Goal: Task Accomplishment & Management: Manage account settings

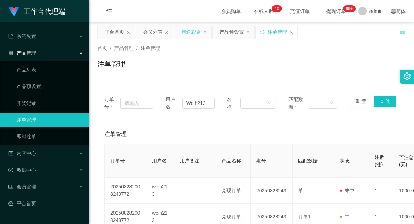
click at [187, 32] on div "赠送彩金" at bounding box center [190, 31] width 19 height 13
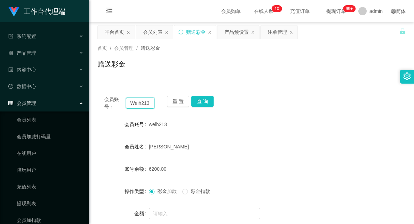
click at [144, 106] on input "Weih213" at bounding box center [140, 102] width 29 height 11
paste input "lhongxing"
type input "lhongxing"
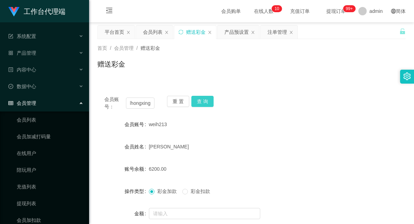
scroll to position [0, 0]
click at [201, 98] on button "查 询" at bounding box center [202, 101] width 22 height 11
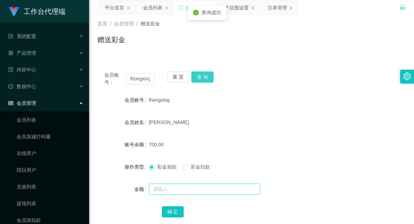
scroll to position [39, 0]
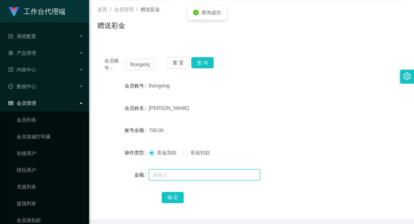
click at [164, 177] on input "text" at bounding box center [204, 174] width 111 height 11
type input "1500"
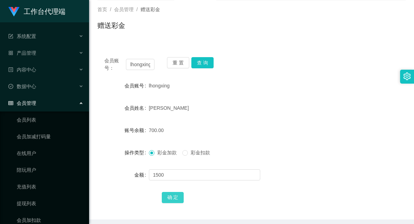
click at [172, 196] on button "确 定" at bounding box center [173, 197] width 22 height 11
click at [139, 62] on input "lhongxing" at bounding box center [140, 64] width 29 height 11
paste input "96162277"
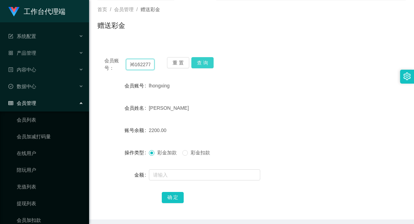
type input "96162277"
click at [200, 61] on button "查 询" at bounding box center [202, 62] width 22 height 11
click at [200, 147] on div "彩金加款 彩金扣款" at bounding box center [239, 153] width 180 height 14
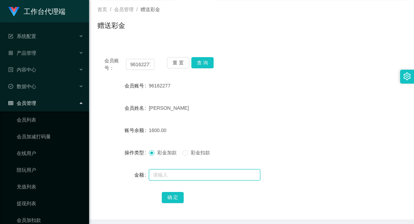
click at [159, 175] on input "text" at bounding box center [204, 174] width 111 height 11
type input "100"
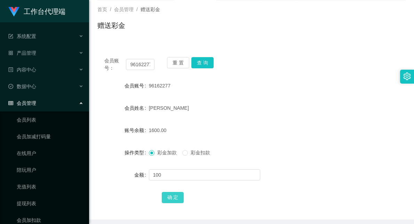
click at [169, 197] on button "确 定" at bounding box center [173, 197] width 22 height 11
drag, startPoint x: 255, startPoint y: 122, endPoint x: 257, endPoint y: 119, distance: 3.6
click at [255, 122] on form "会员账号 96162277 会员姓名 [PERSON_NAME] 账号余额 1700.00 操作类型 彩金加款 彩金扣款 金额 确 定" at bounding box center [251, 141] width 308 height 125
click at [291, 48] on div "会员账号： 96162277 重 置 查 询 会员账号 96162277 会员姓名 [PERSON_NAME] 账号余额 1700.00 操作类型 彩金加款 …" at bounding box center [251, 131] width 308 height 178
click at [144, 62] on input "96162277" at bounding box center [140, 64] width 29 height 11
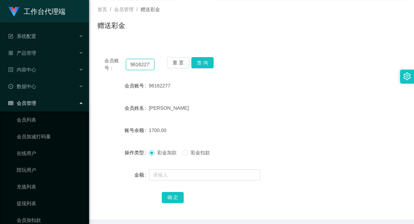
click at [144, 62] on input "96162277" at bounding box center [140, 64] width 29 height 11
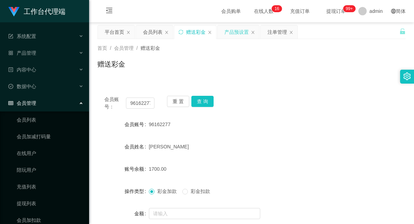
drag, startPoint x: 235, startPoint y: 28, endPoint x: 242, endPoint y: 32, distance: 7.3
click at [235, 28] on div "产品预设置" at bounding box center [237, 31] width 24 height 13
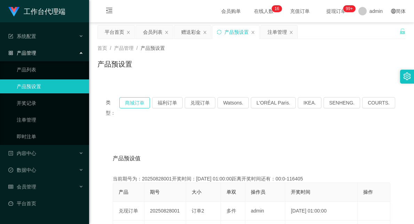
click at [145, 101] on button "商城订单" at bounding box center [134, 102] width 31 height 11
click at [212, 104] on button "兑现订单" at bounding box center [200, 102] width 31 height 11
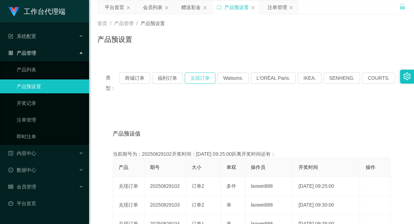
scroll to position [39, 0]
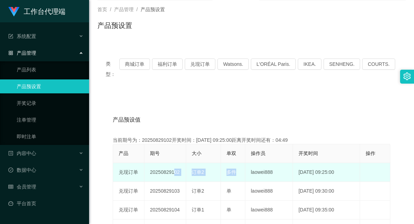
drag, startPoint x: 172, startPoint y: 161, endPoint x: 232, endPoint y: 159, distance: 60.6
click at [232, 163] on tr "兑现订单 20250829102 订单2 多件 laowei888 [DATE] 09:25:00 编 辑 限制投注" at bounding box center [251, 172] width 277 height 19
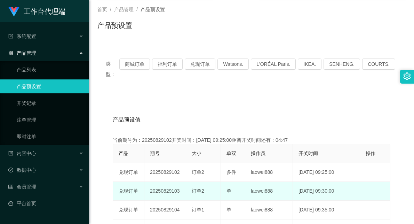
click at [223, 182] on td "单" at bounding box center [233, 191] width 24 height 19
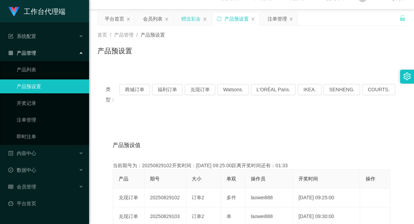
scroll to position [0, 0]
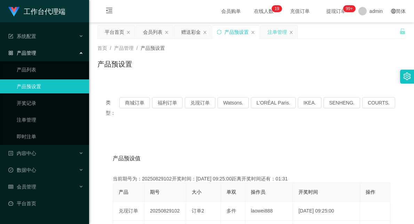
click at [279, 31] on div "注单管理" at bounding box center [277, 31] width 19 height 13
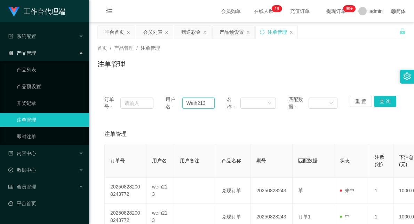
click at [196, 101] on input "Weih213" at bounding box center [198, 102] width 32 height 11
paste input "lhongxing"
click at [384, 103] on button "查 询" at bounding box center [385, 101] width 22 height 11
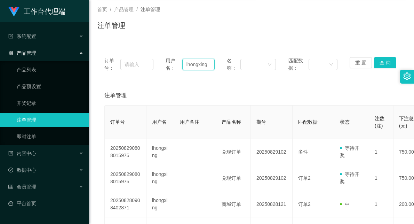
click at [197, 65] on input "lhongxing" at bounding box center [198, 64] width 32 height 11
paste input "96162277"
type input "96162277"
click at [388, 62] on button "查 询" at bounding box center [385, 62] width 22 height 11
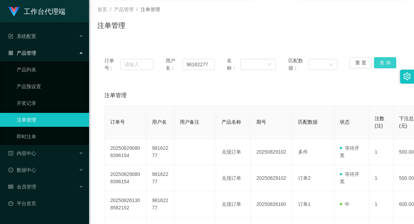
click at [387, 63] on button "查 询" at bounding box center [385, 62] width 22 height 11
drag, startPoint x: 211, startPoint y: 63, endPoint x: 158, endPoint y: 64, distance: 52.9
click at [158, 64] on div "订单号： 用户名： 96162277 名称： 匹配数据： 重 置 查 询" at bounding box center [251, 64] width 295 height 15
drag, startPoint x: 381, startPoint y: 62, endPoint x: 338, endPoint y: 79, distance: 45.6
click at [381, 62] on button "查 询" at bounding box center [385, 62] width 22 height 11
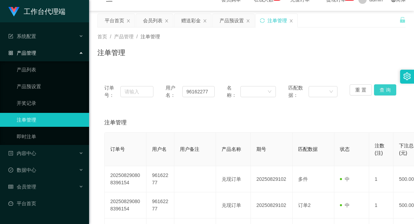
scroll to position [0, 0]
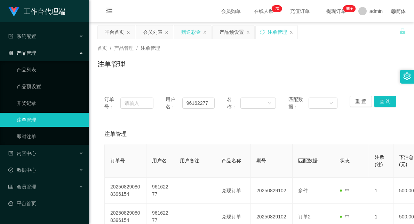
click at [187, 30] on div "赠送彩金" at bounding box center [190, 31] width 19 height 13
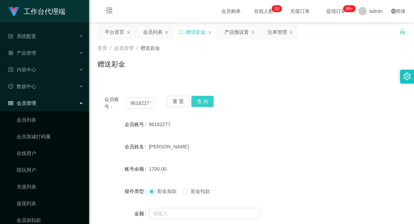
click at [204, 100] on button "查 询" at bounding box center [202, 101] width 22 height 11
drag, startPoint x: 201, startPoint y: 188, endPoint x: 190, endPoint y: 201, distance: 16.6
click at [201, 189] on span "彩金扣款" at bounding box center [200, 191] width 25 height 6
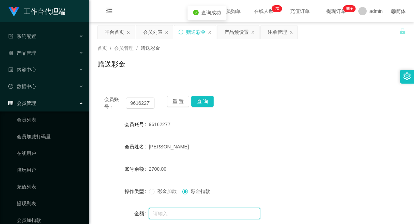
click at [181, 216] on input "text" at bounding box center [204, 213] width 111 height 11
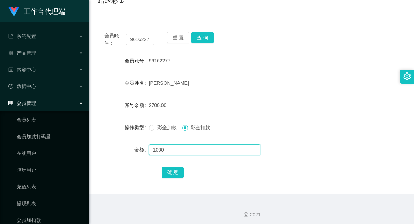
scroll to position [66, 0]
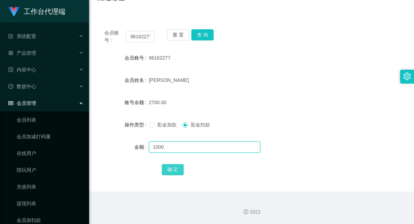
type input "1000"
click at [174, 167] on button "确 定" at bounding box center [173, 169] width 22 height 11
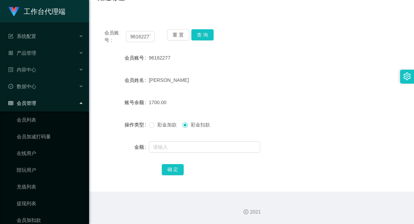
click at [253, 94] on form "会员账号 96162277 会员姓名 [PERSON_NAME] 账号余额 1700.00 操作类型 彩金加款 彩金扣款 金额 确 定" at bounding box center [251, 113] width 308 height 125
click at [138, 36] on input "96162277" at bounding box center [140, 36] width 29 height 11
paste input "lhongxing"
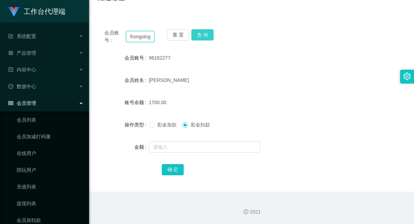
type input "lhongxing"
click at [200, 33] on button "查 询" at bounding box center [202, 34] width 22 height 11
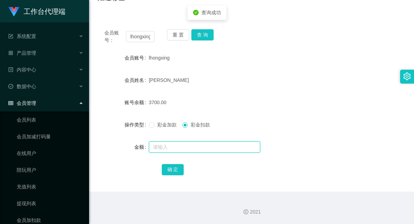
click at [168, 147] on input "text" at bounding box center [204, 146] width 111 height 11
type input "1500"
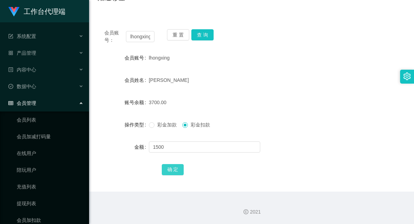
drag, startPoint x: 172, startPoint y: 169, endPoint x: 179, endPoint y: 166, distance: 7.5
click at [172, 169] on button "确 定" at bounding box center [173, 169] width 22 height 11
click at [273, 111] on form "会员账号 lhongxing 会员姓名 [PERSON_NAME] 账号余额 2200.00 操作类型 彩金加款 彩金扣款 金额 确 定" at bounding box center [251, 113] width 308 height 125
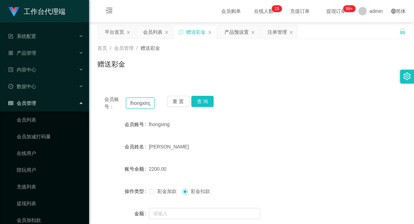
click at [144, 105] on input "lhongxing" at bounding box center [140, 102] width 29 height 11
paste input "96162277"
type input "96162277"
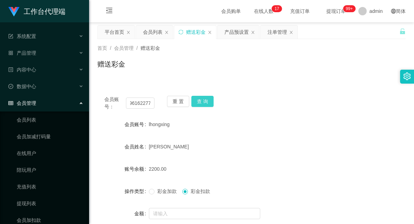
scroll to position [0, 0]
click at [203, 102] on button "查 询" at bounding box center [202, 101] width 22 height 11
drag, startPoint x: 152, startPoint y: 32, endPoint x: 159, endPoint y: 36, distance: 8.3
click at [152, 32] on div "会员列表" at bounding box center [152, 31] width 19 height 13
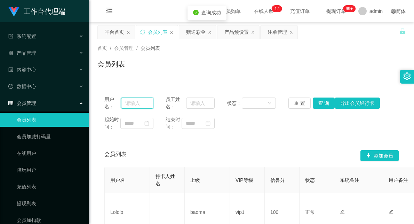
click at [140, 104] on input "text" at bounding box center [137, 102] width 32 height 11
paste input "96162277"
type input "96162277"
click at [322, 104] on button "查 询" at bounding box center [324, 102] width 22 height 11
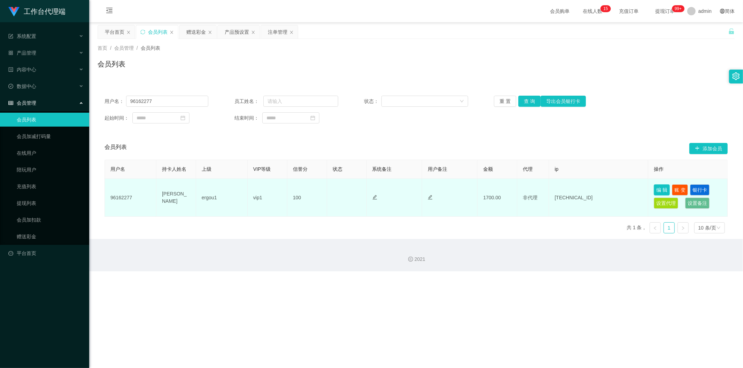
click at [414, 187] on button "编 辑" at bounding box center [661, 190] width 16 height 11
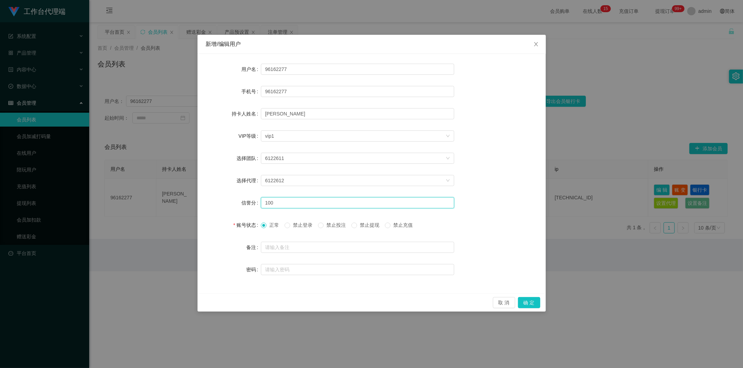
drag, startPoint x: 280, startPoint y: 203, endPoint x: 219, endPoint y: 200, distance: 61.4
click at [219, 200] on div "信誉分 100" at bounding box center [371, 203] width 331 height 14
type input "80"
click at [414, 224] on button "确 定" at bounding box center [529, 302] width 22 height 11
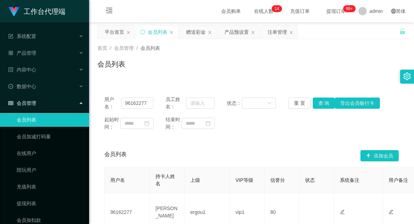
drag, startPoint x: 228, startPoint y: 68, endPoint x: 214, endPoint y: 75, distance: 15.4
click at [228, 68] on div "会员列表" at bounding box center [251, 67] width 308 height 16
click at [136, 100] on input "96162277" at bounding box center [137, 102] width 32 height 11
click at [137, 100] on input "96162277" at bounding box center [137, 102] width 32 height 11
paste input "lhongxing"
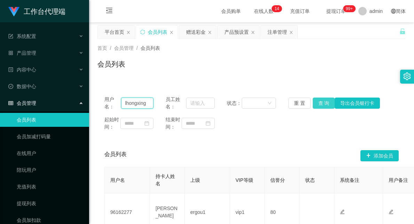
type input "lhongxing"
click at [321, 104] on button "查 询" at bounding box center [324, 102] width 22 height 11
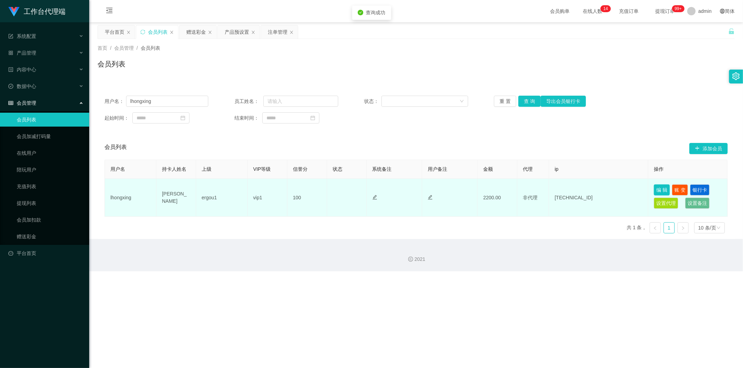
click at [414, 189] on button "编 辑" at bounding box center [661, 190] width 16 height 11
type input "lhongxing"
type input "[PERSON_NAME]"
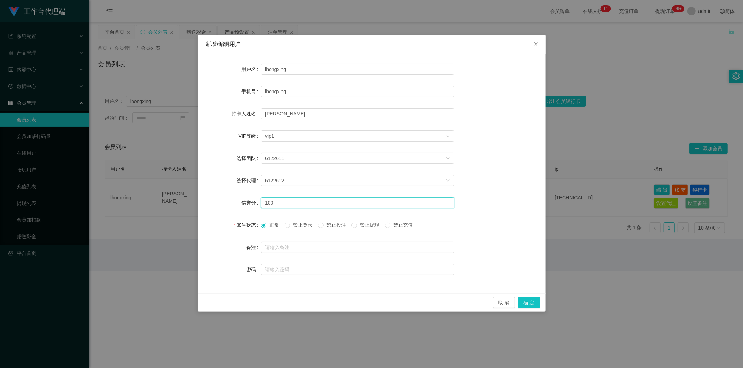
drag, startPoint x: 277, startPoint y: 202, endPoint x: 245, endPoint y: 200, distance: 32.1
click at [248, 201] on div "信誉分 100" at bounding box center [371, 203] width 331 height 14
type input "80"
click at [414, 224] on button "确 定" at bounding box center [529, 302] width 22 height 11
